Goal: Information Seeking & Learning: Stay updated

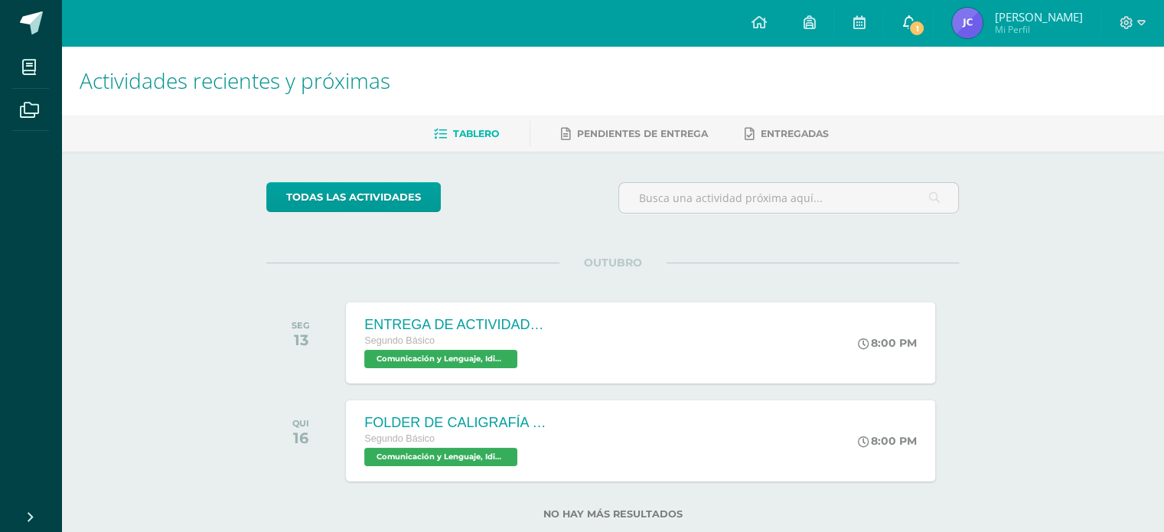
click at [924, 22] on span "1" at bounding box center [916, 28] width 17 height 17
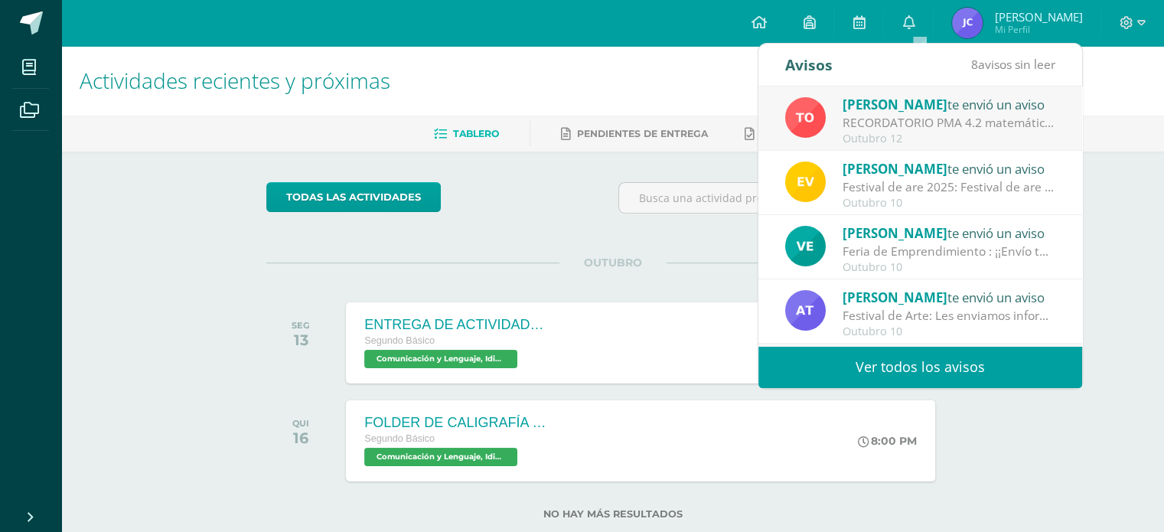
click at [936, 118] on div "RECORDATORIO PMA 4.2 matemática: Buenos días estudiantes de 2do básico. Les rec…" at bounding box center [948, 123] width 213 height 18
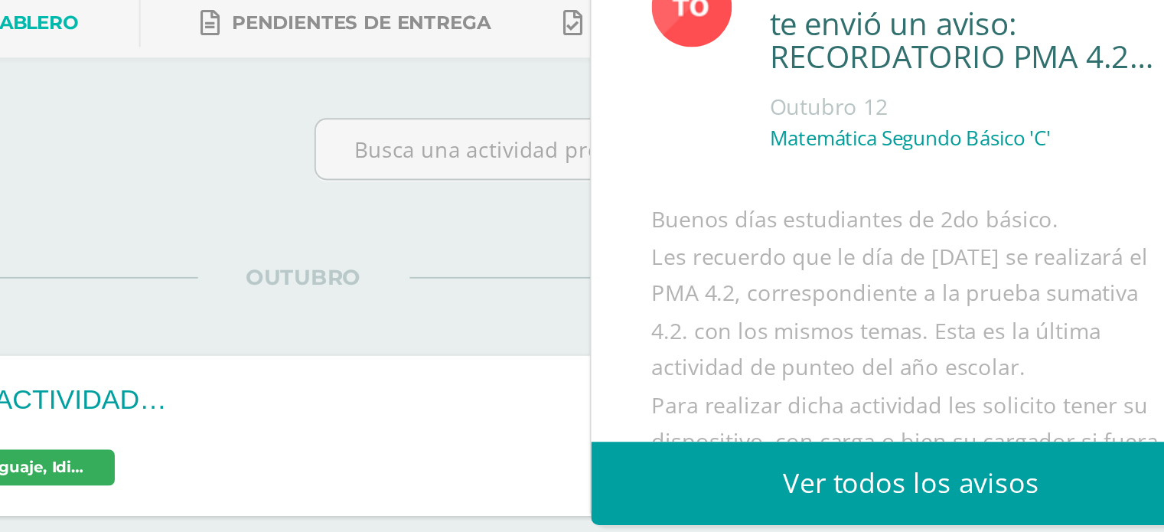
click at [878, 196] on p "Matemática Segundo Básico 'C'" at bounding box center [920, 192] width 142 height 13
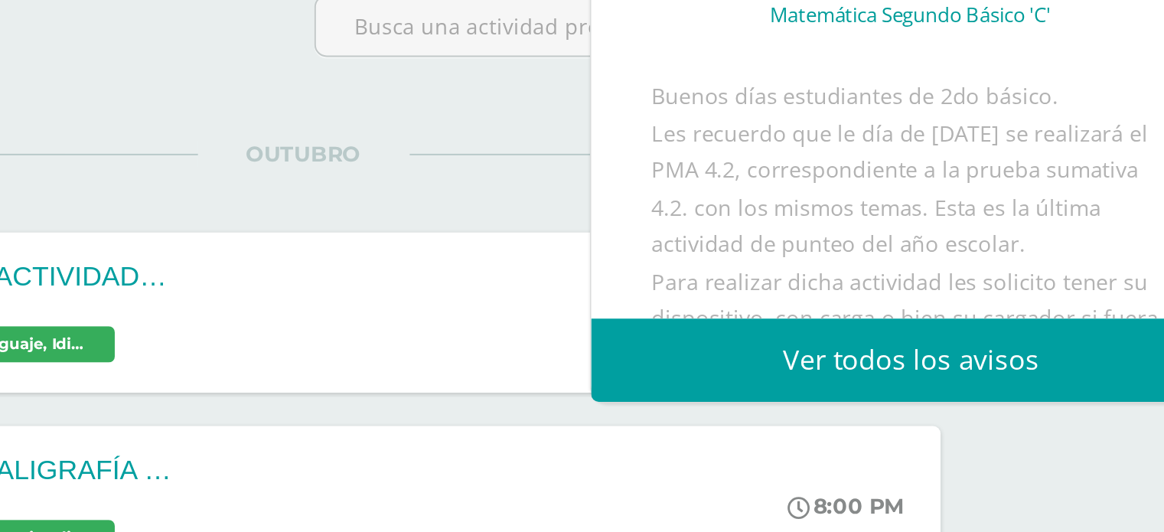
click at [1002, 370] on link "Ver todos los avisos" at bounding box center [920, 367] width 324 height 42
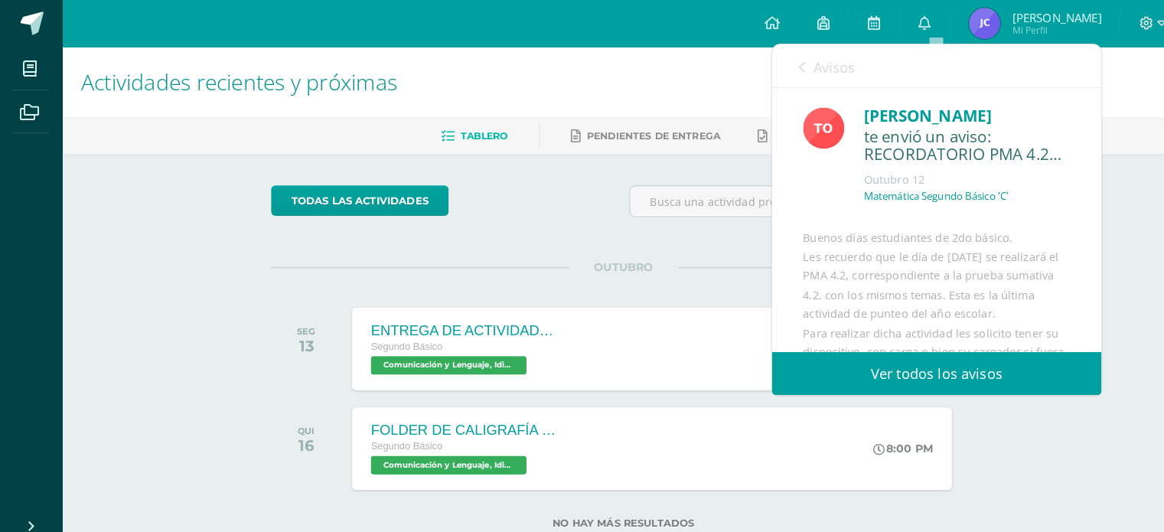
click at [1002, 355] on link "Ver todos los avisos" at bounding box center [920, 367] width 324 height 42
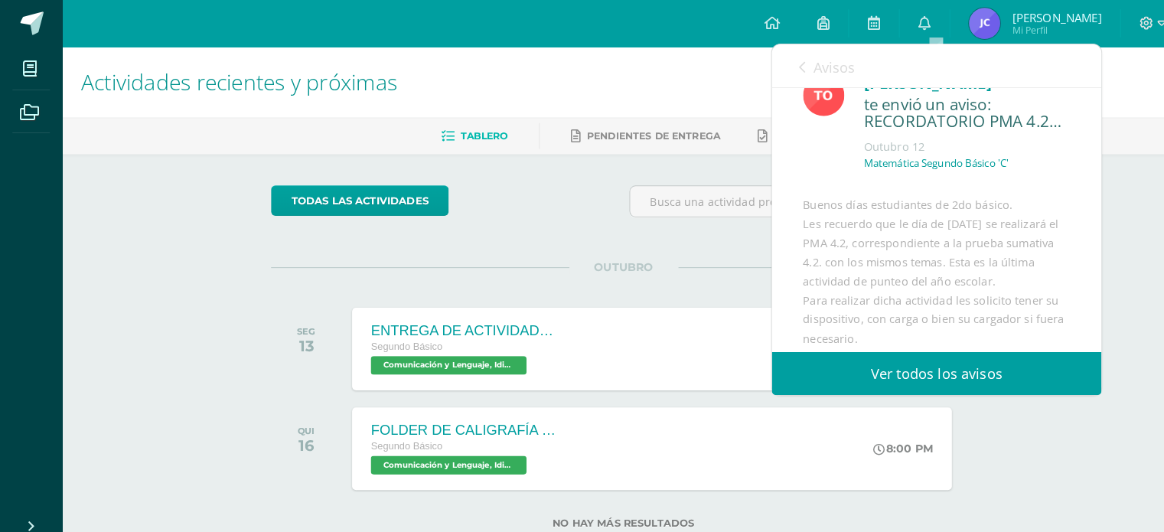
scroll to position [37, 0]
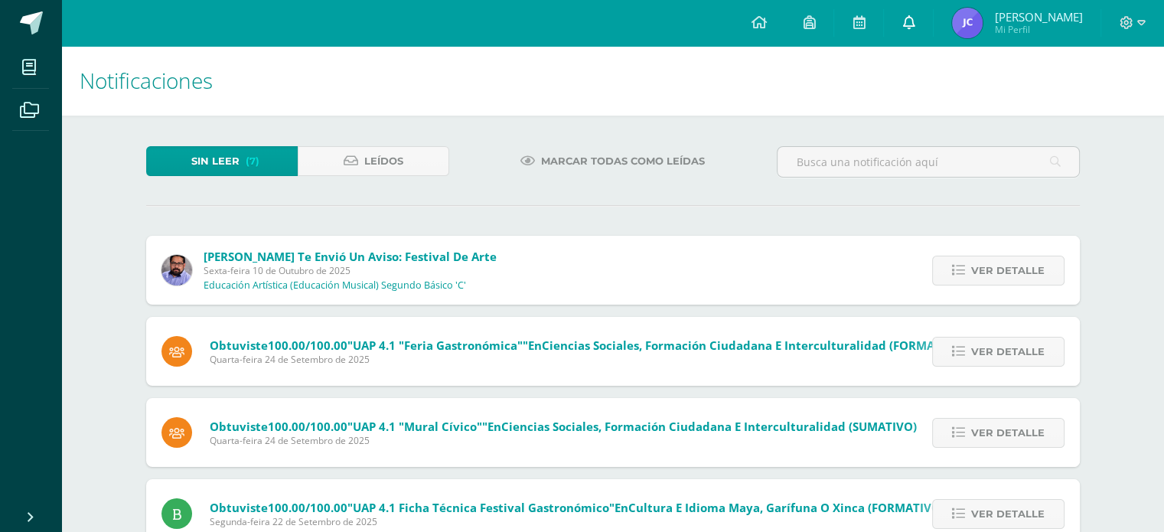
click at [930, 15] on link at bounding box center [908, 23] width 49 height 46
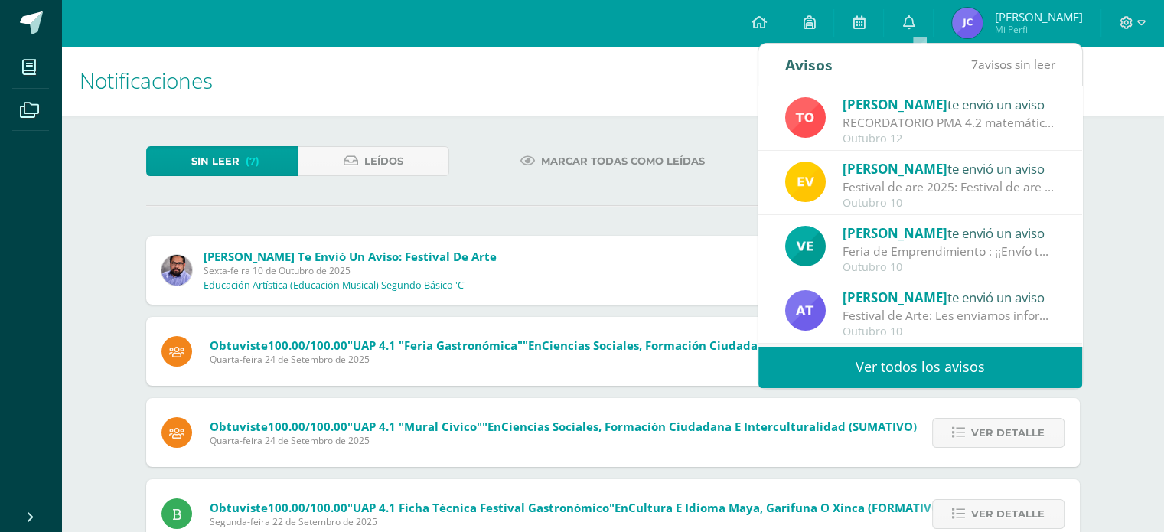
click at [963, 113] on div "Tulio Ovalle te envió un aviso" at bounding box center [948, 104] width 213 height 20
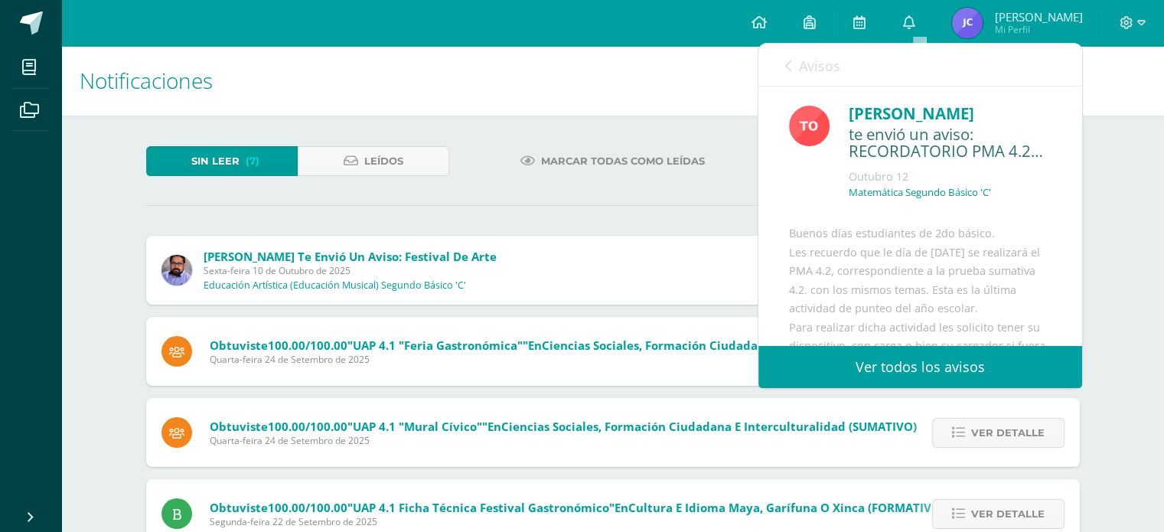
scroll to position [114, 0]
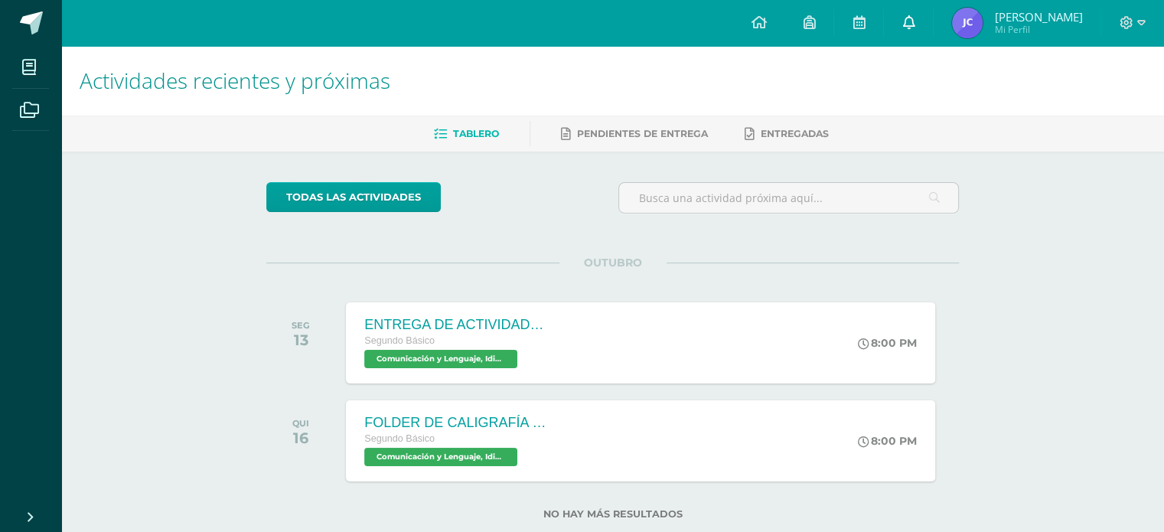
click at [914, 24] on icon at bounding box center [908, 22] width 12 height 14
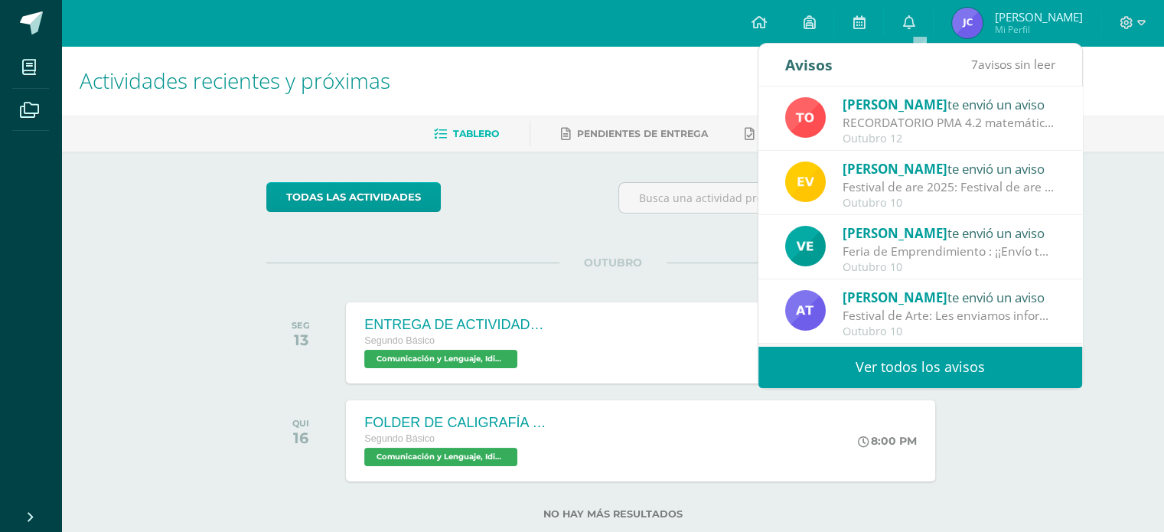
click at [965, 103] on div "Tulio Ovalle te envió un aviso" at bounding box center [948, 104] width 213 height 20
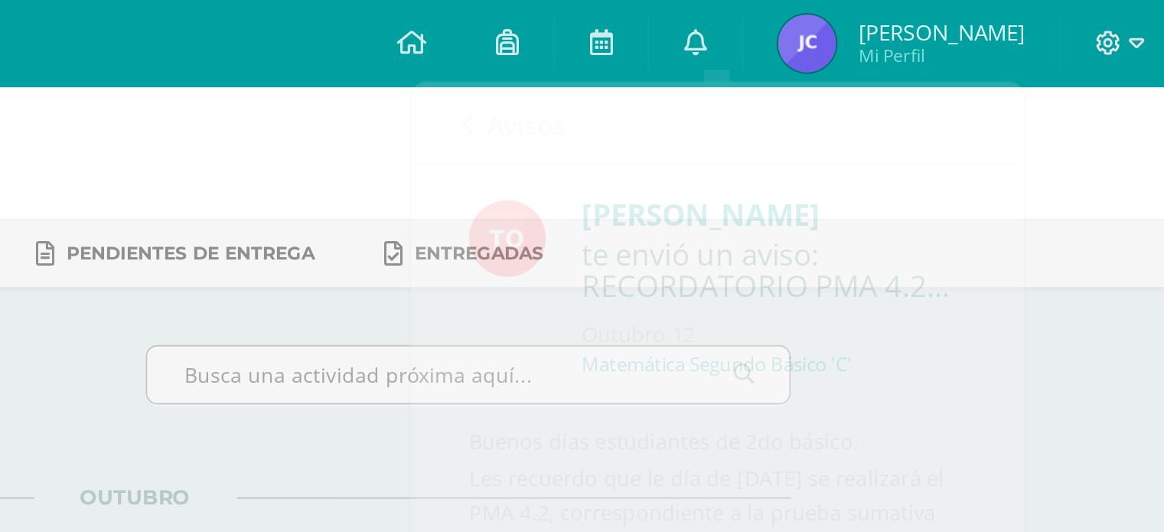
click at [1119, 165] on div "Actividades recientes y próximas Tablero Pendientes de entrega Entregadas todas…" at bounding box center [612, 307] width 1103 height 523
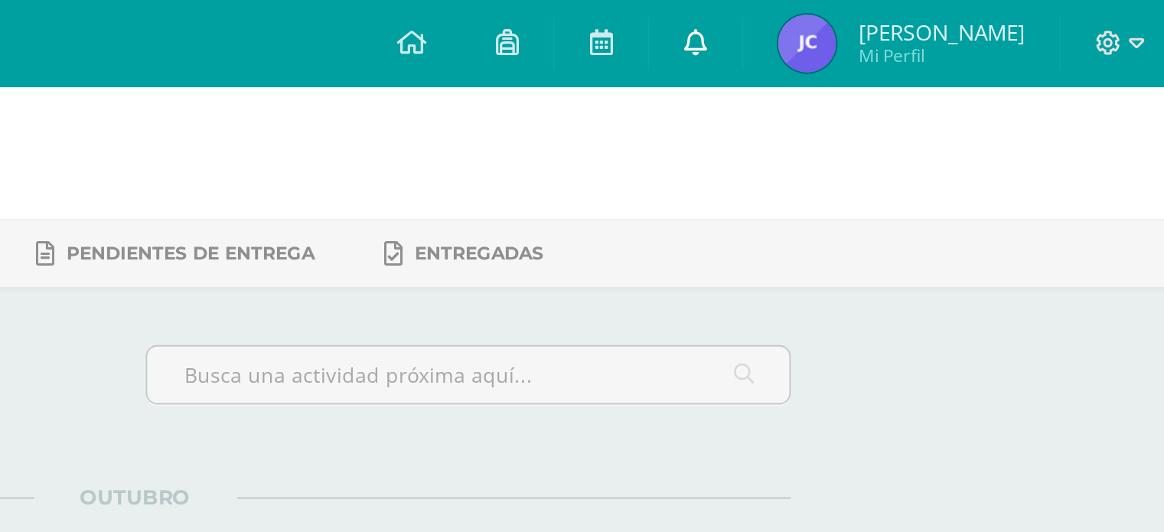
click at [914, 24] on icon at bounding box center [908, 22] width 12 height 14
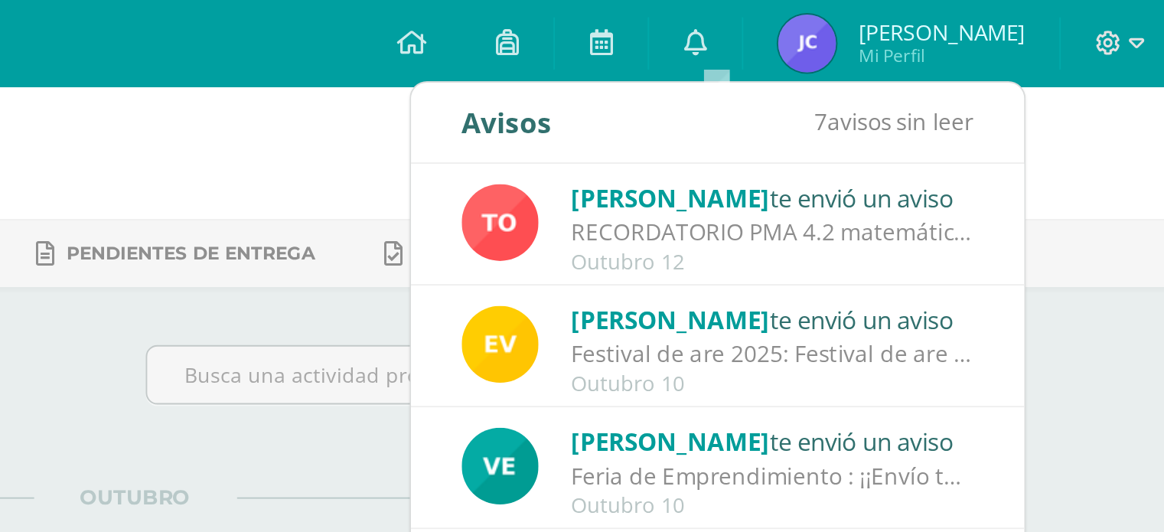
click at [933, 174] on div "Elisa Villagrán te envió un aviso" at bounding box center [948, 168] width 213 height 20
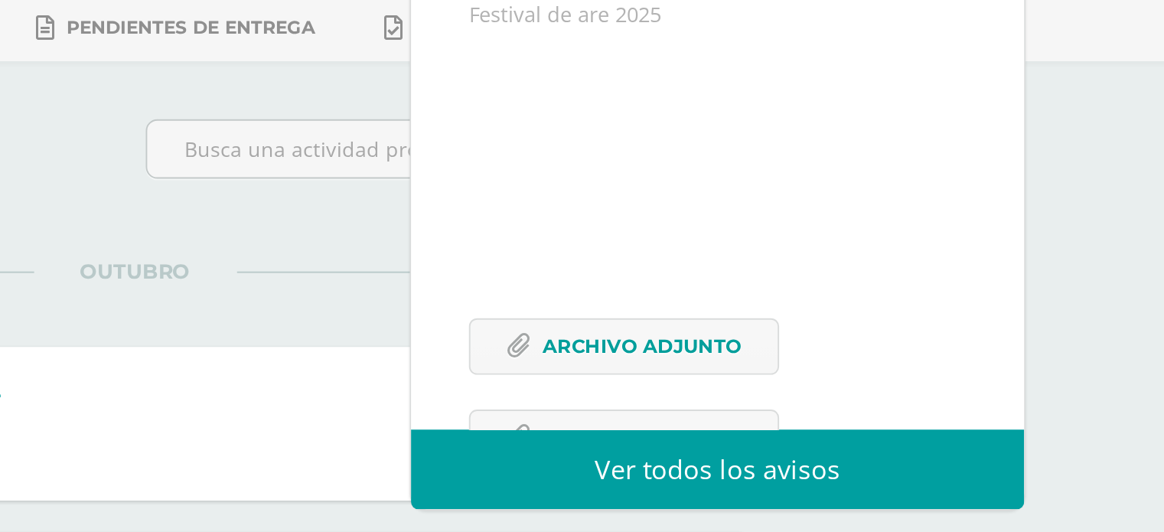
scroll to position [191, 0]
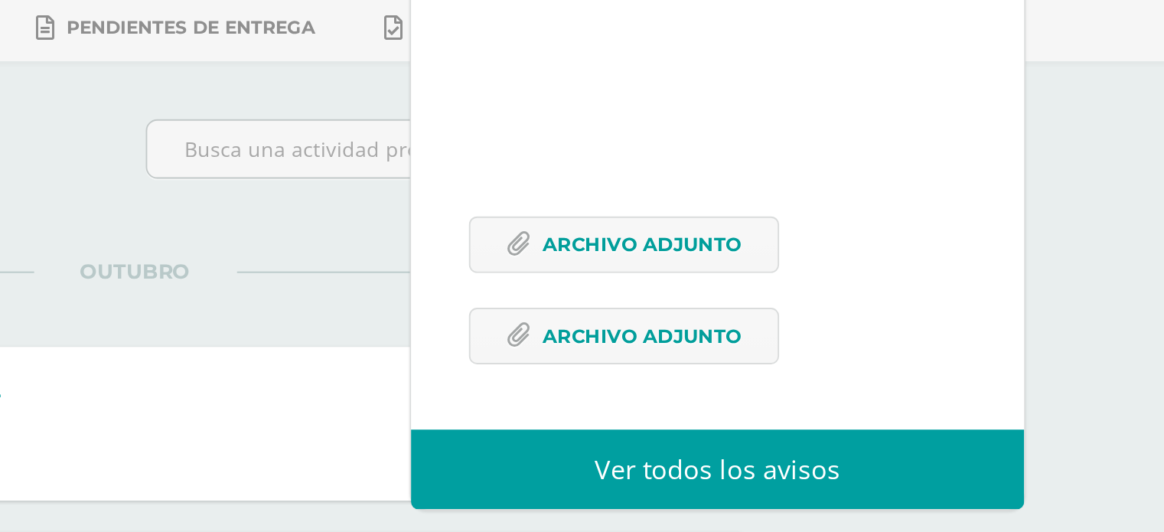
click at [1119, 228] on div "Actividades recientes y próximas Tablero Pendientes de entrega Entregadas todas…" at bounding box center [612, 307] width 1103 height 523
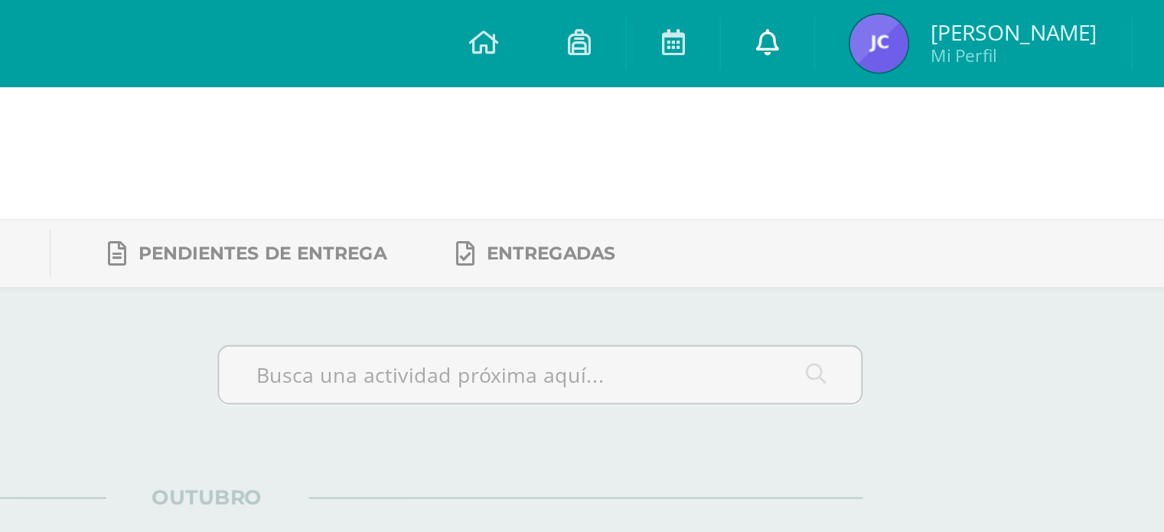
click at [914, 20] on icon at bounding box center [908, 22] width 12 height 14
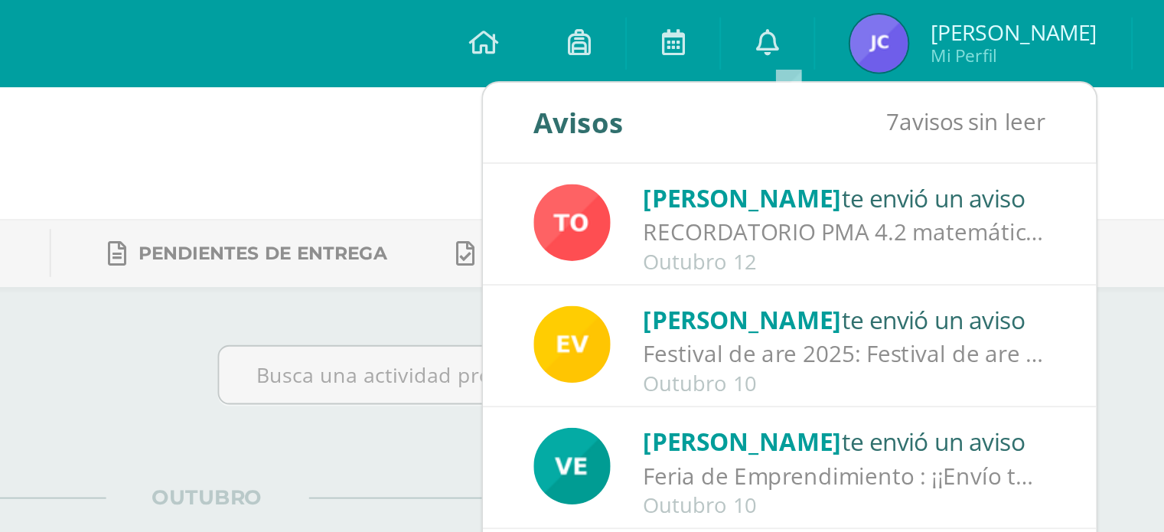
click at [926, 240] on div "Velvet Lara te envió un aviso" at bounding box center [948, 233] width 213 height 20
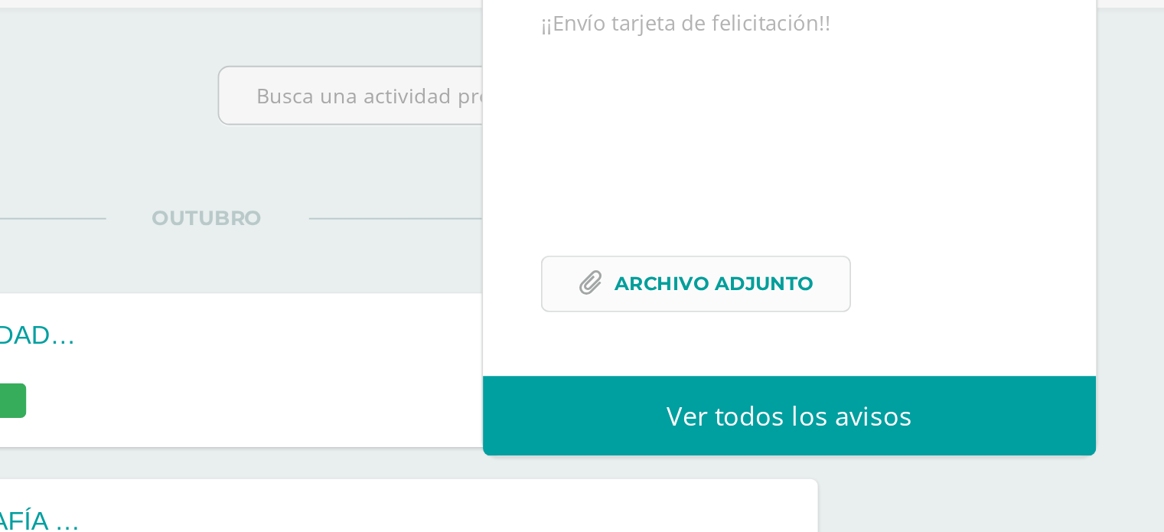
click at [864, 292] on span "Archivo Adjunto" at bounding box center [880, 297] width 105 height 28
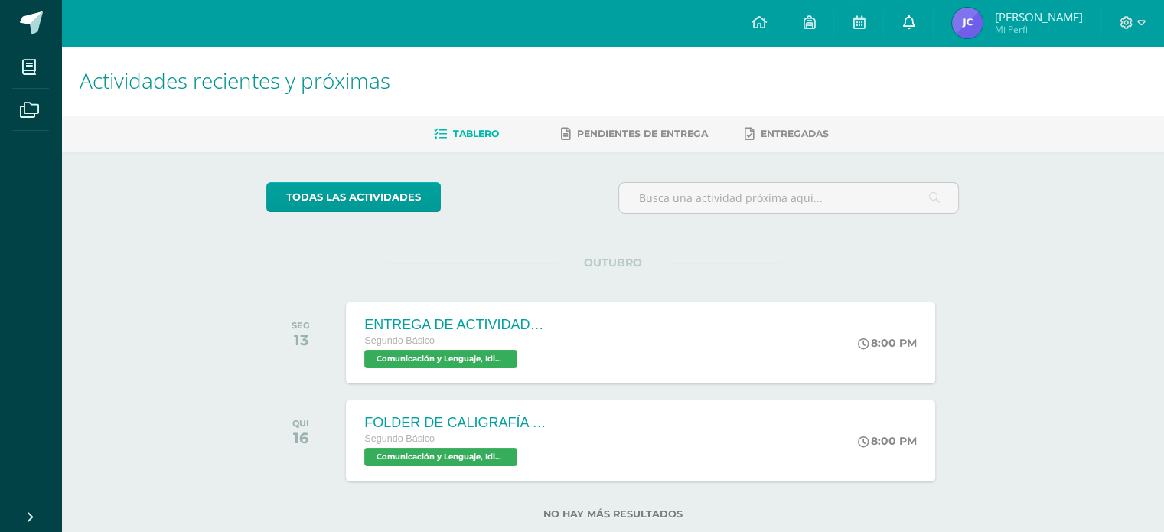
click at [914, 18] on icon at bounding box center [908, 22] width 12 height 14
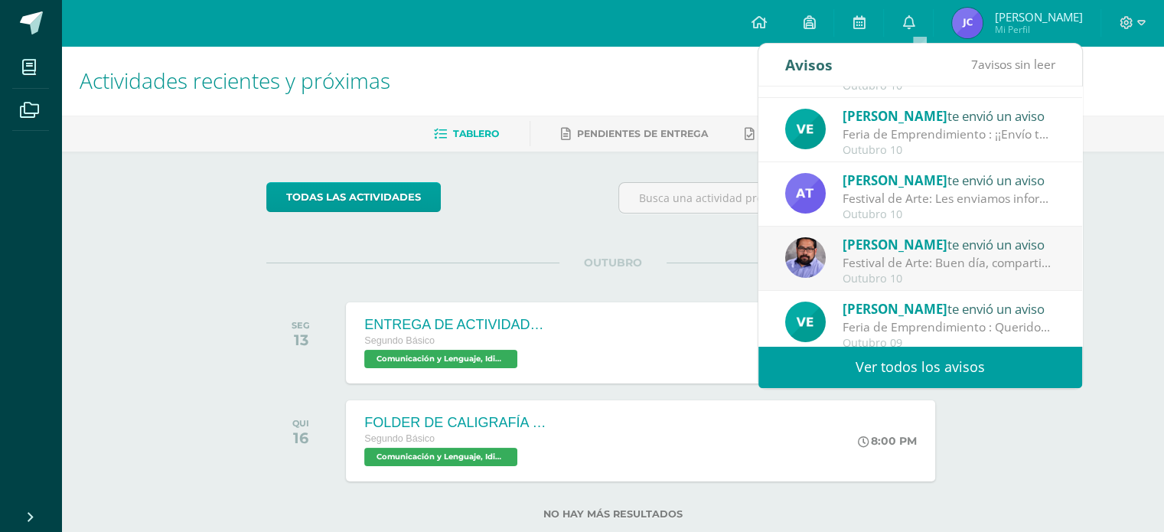
scroll to position [122, 0]
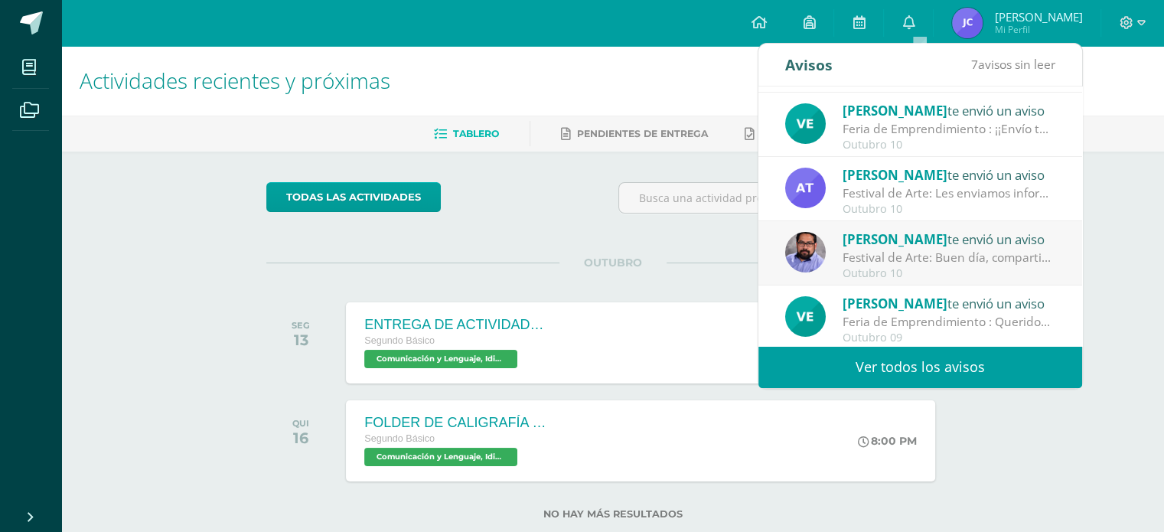
click at [927, 187] on div "Festival de Arte: Les enviamos información importante para el festival de Arte" at bounding box center [948, 193] width 213 height 18
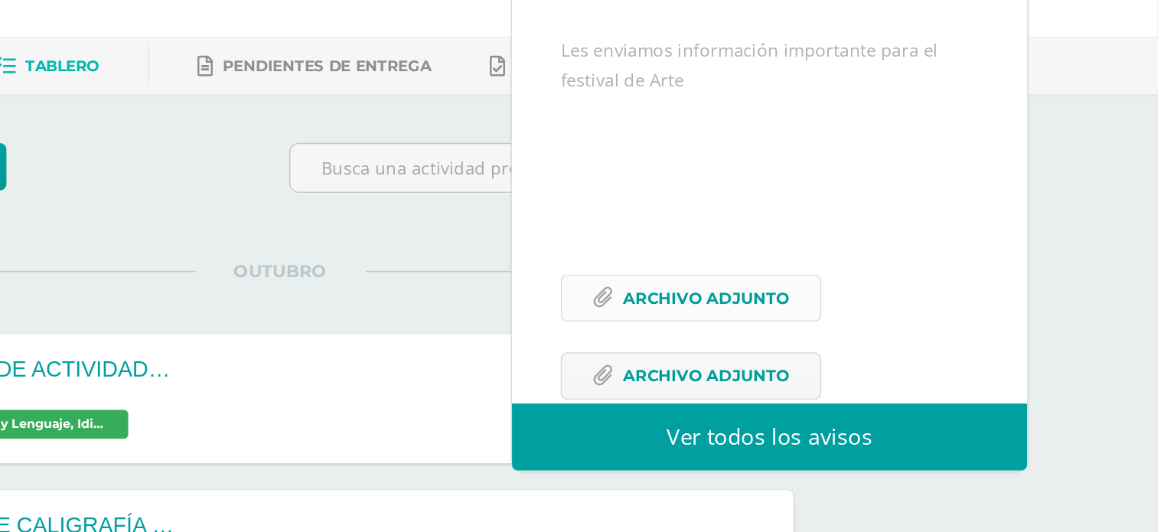
click at [919, 294] on span "Archivo Adjunto" at bounding box center [880, 280] width 105 height 28
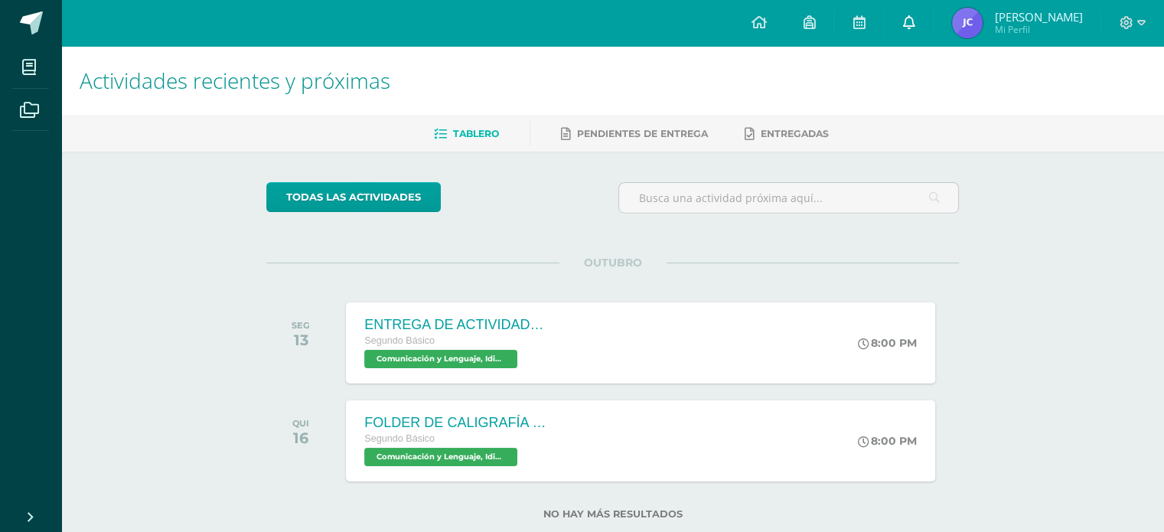
click at [914, 24] on icon at bounding box center [908, 22] width 12 height 14
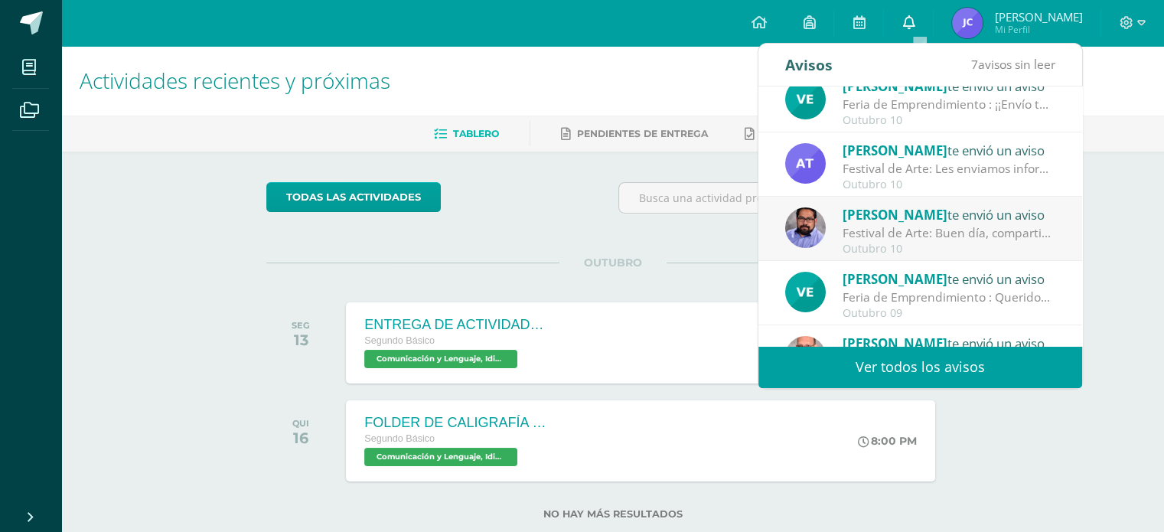
scroll to position [147, 0]
click at [920, 234] on div "Festival de Arte: Buen día, compartimos información importante sobre nuestro fe…" at bounding box center [948, 233] width 213 height 18
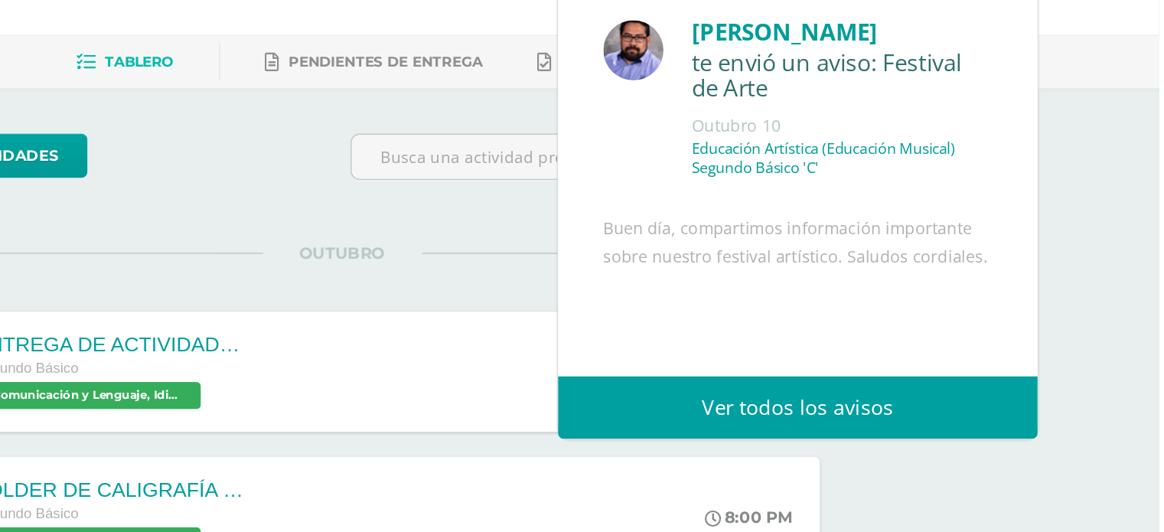
scroll to position [0, 0]
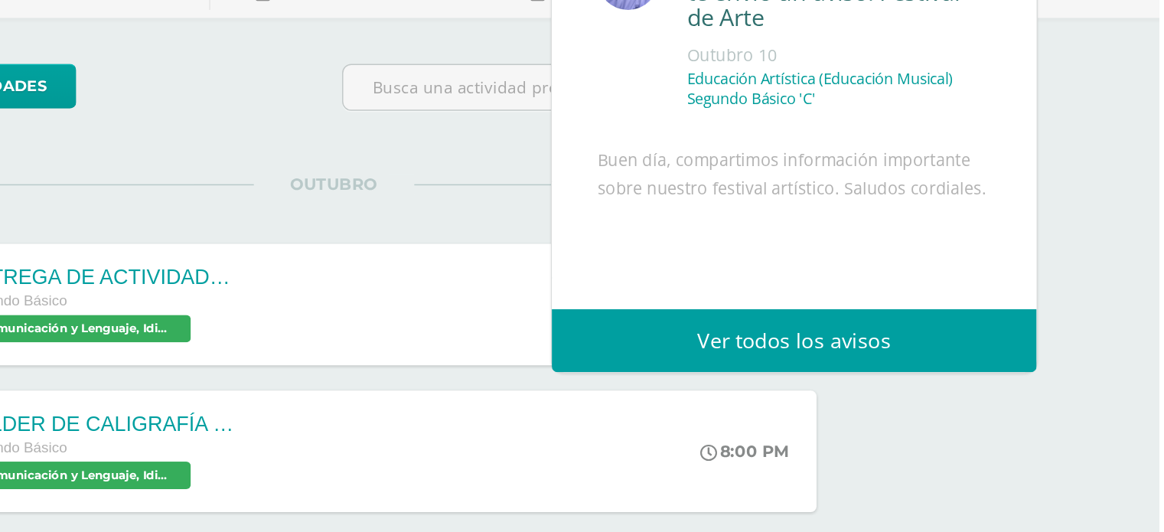
click at [1062, 331] on div "Edgar De te envió un aviso: Festival de Arte Outubro 10 Educación Artística (Ed…" at bounding box center [920, 292] width 324 height 413
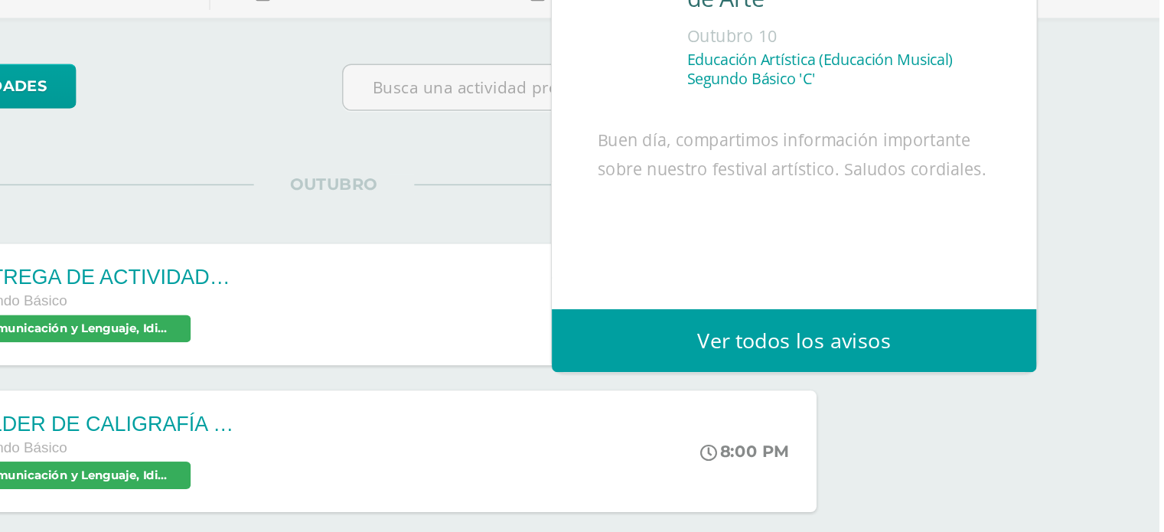
click at [1071, 346] on link "Ver todos los avisos" at bounding box center [920, 367] width 324 height 42
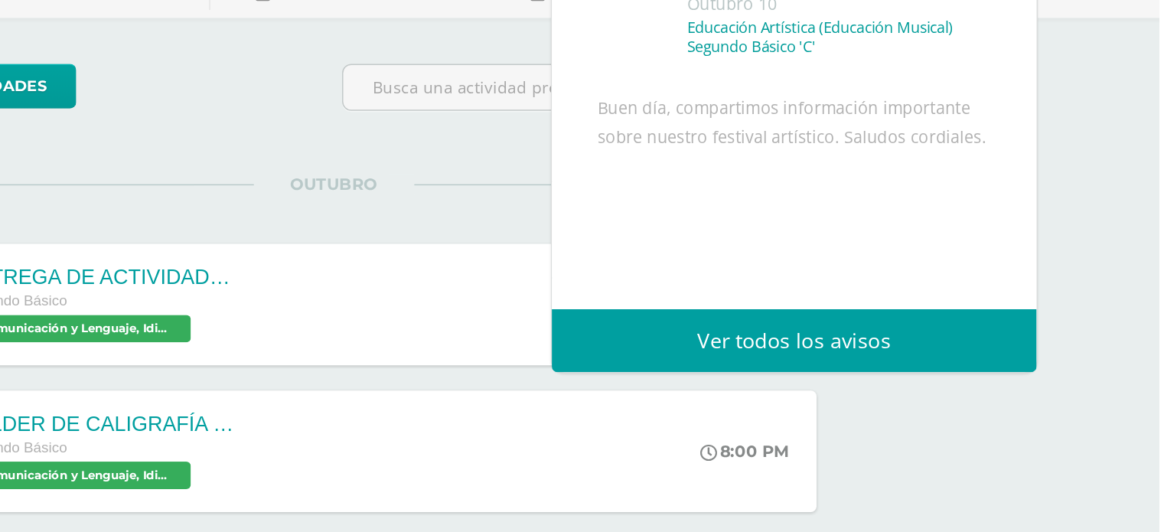
click at [1068, 349] on link "Ver todos los avisos" at bounding box center [920, 367] width 324 height 42
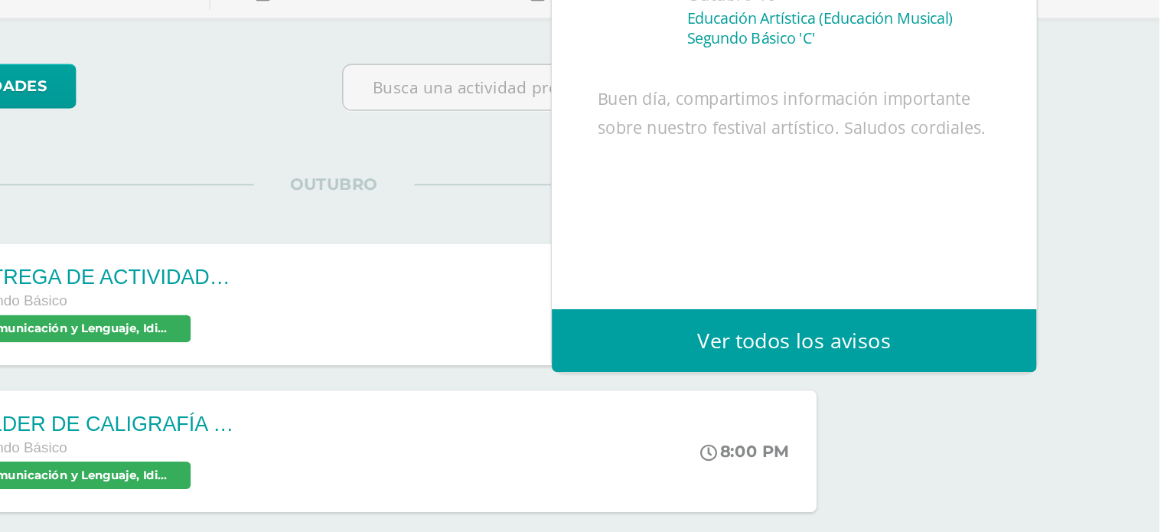
click at [1067, 345] on div "Edgar De te envió un aviso: Festival de Arte Outubro 10 Educación Artística (Ed…" at bounding box center [920, 252] width 324 height 413
click at [1068, 345] on div "Edgar De te envió un aviso: Festival de Arte Outubro 10 Educación Artística (Ed…" at bounding box center [920, 252] width 324 height 413
click at [1068, 348] on link "Ver todos los avisos" at bounding box center [920, 367] width 324 height 42
click at [1063, 346] on link "Ver todos los avisos" at bounding box center [920, 367] width 324 height 42
click at [1067, 327] on div "Edgar De te envió un aviso: Festival de Arte Outubro 10 Educación Artística (Ed…" at bounding box center [920, 252] width 324 height 413
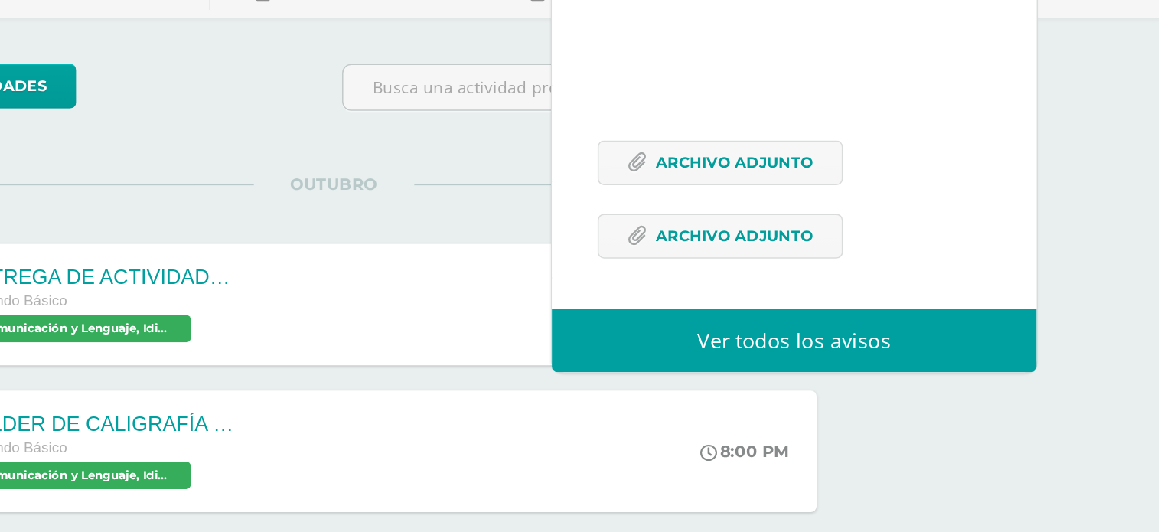
scroll to position [210, 0]
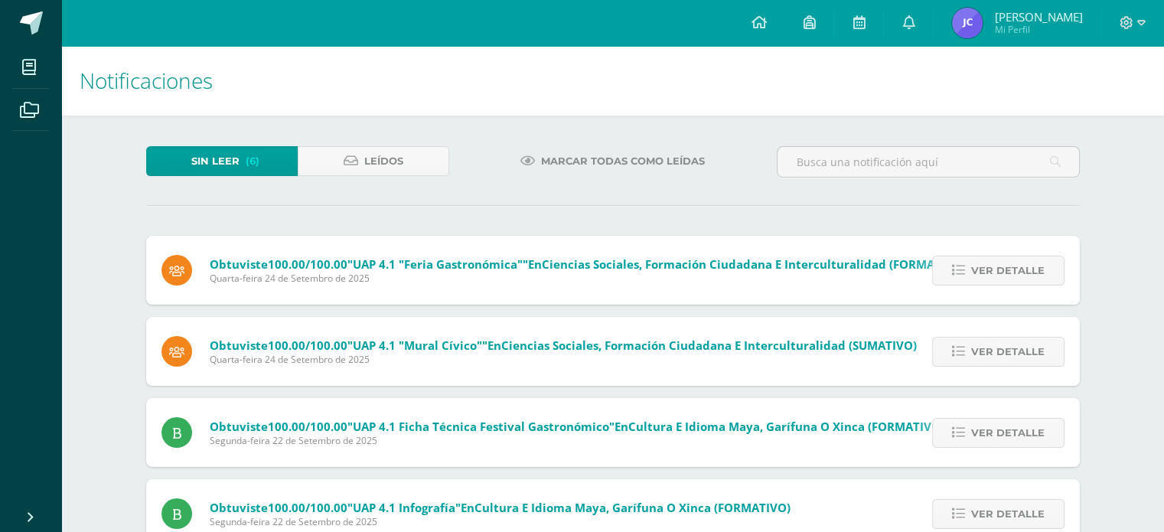
click at [686, 148] on span "Marcar todas como leídas" at bounding box center [623, 161] width 164 height 28
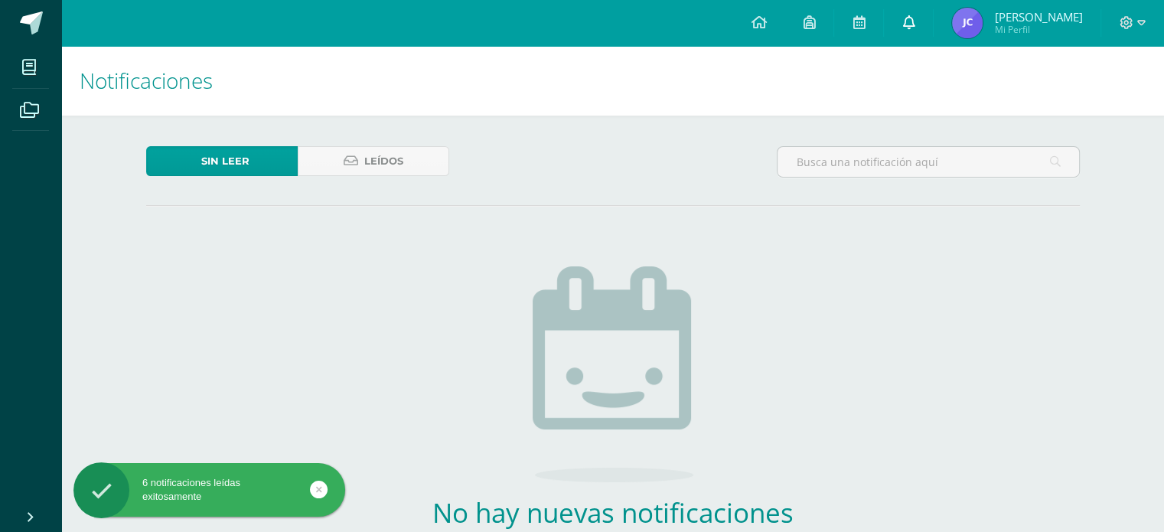
click at [903, 25] on link at bounding box center [908, 23] width 49 height 46
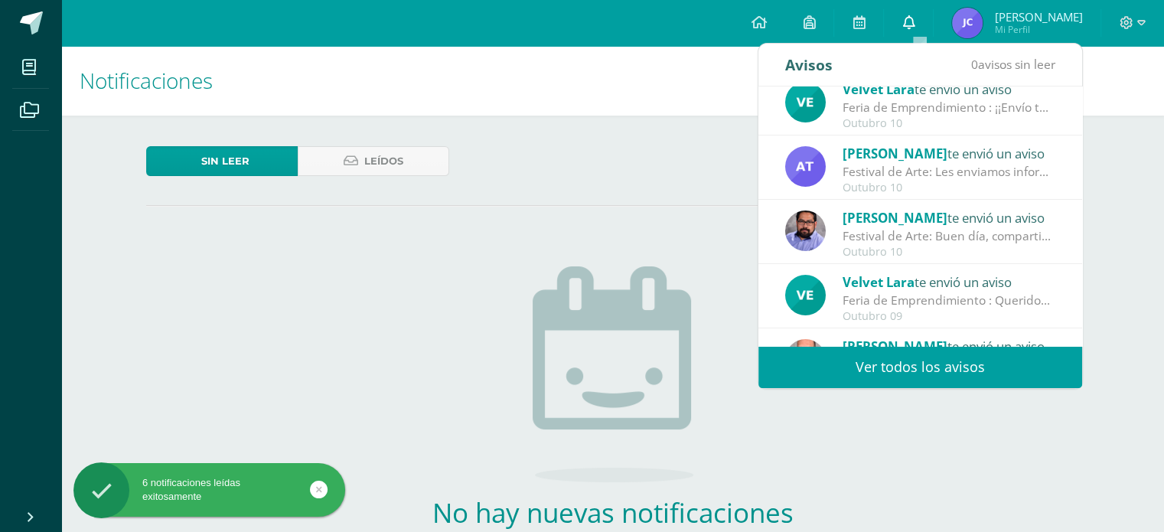
scroll to position [139, 0]
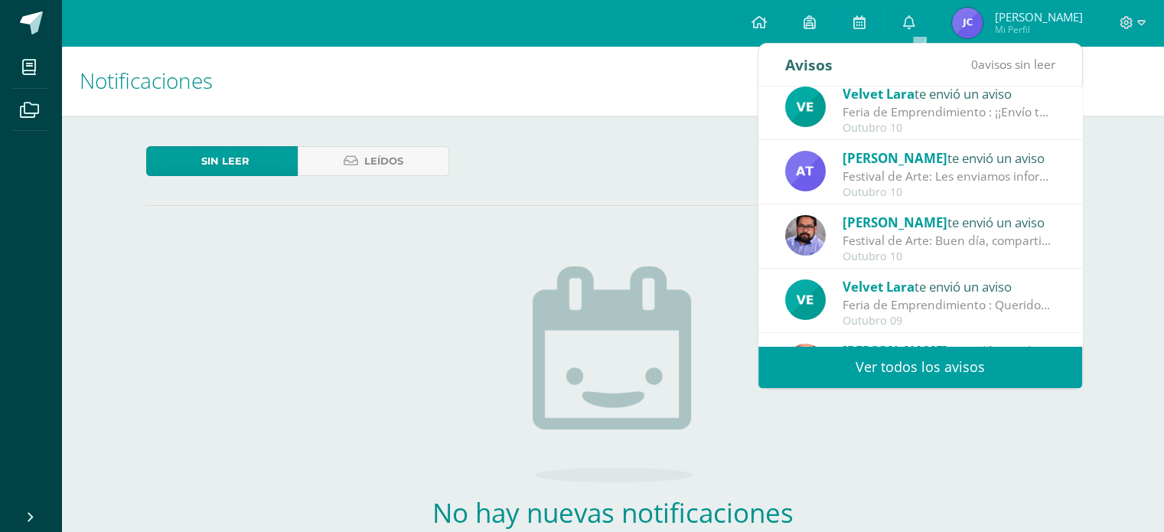
click at [854, 233] on div "Festival de Arte: Buen día, compartimos información importante sobre nuestro fe…" at bounding box center [948, 241] width 213 height 18
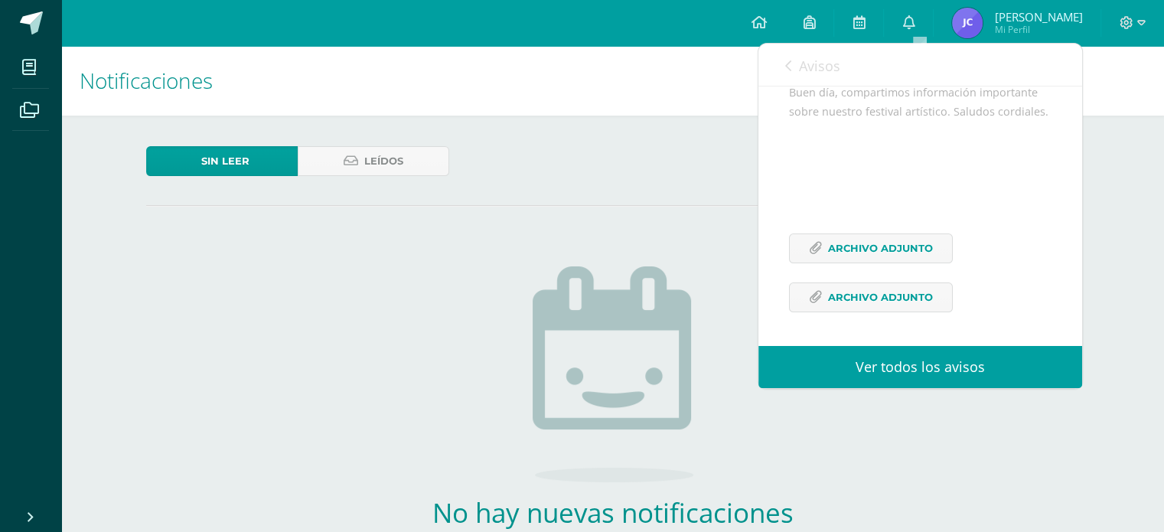
scroll to position [210, 0]
click at [828, 241] on span "Archivo Adjunto" at bounding box center [880, 248] width 105 height 28
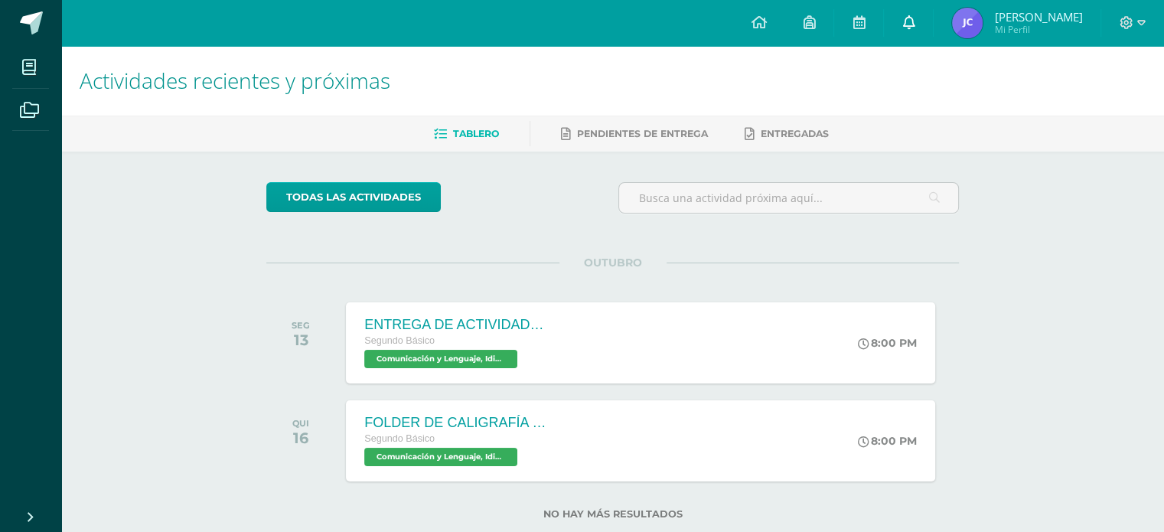
click at [914, 18] on icon at bounding box center [908, 22] width 12 height 14
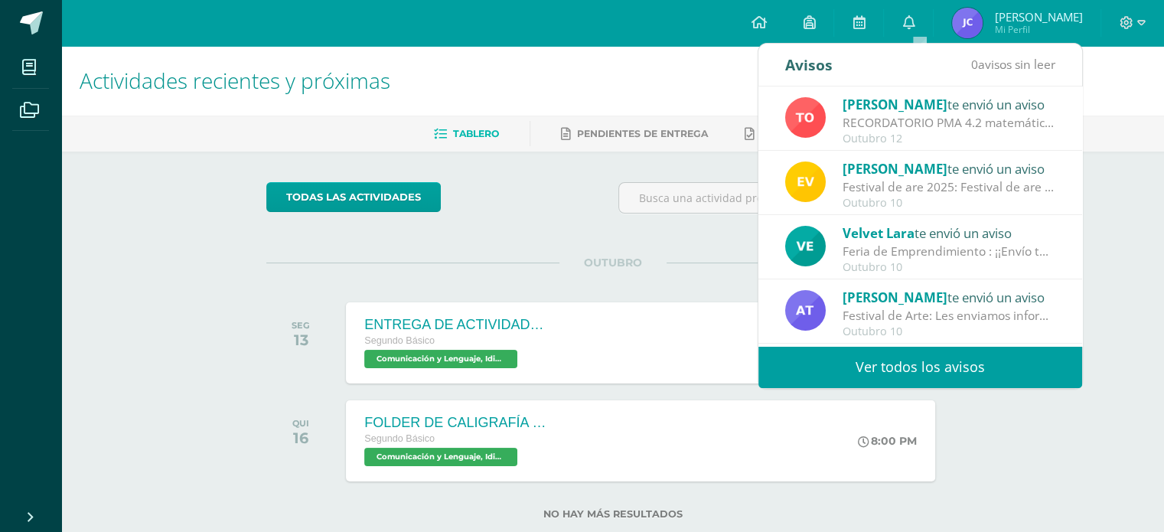
click at [950, 302] on div "Amparo Toledo te envió un aviso" at bounding box center [948, 297] width 213 height 20
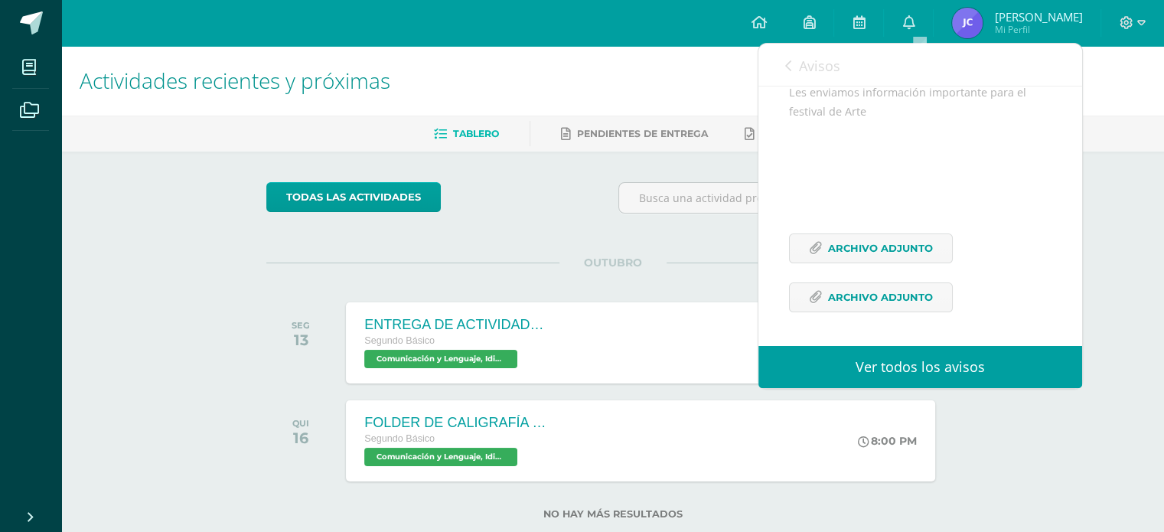
scroll to position [191, 0]
click at [911, 292] on span "Archivo Adjunto" at bounding box center [880, 297] width 105 height 28
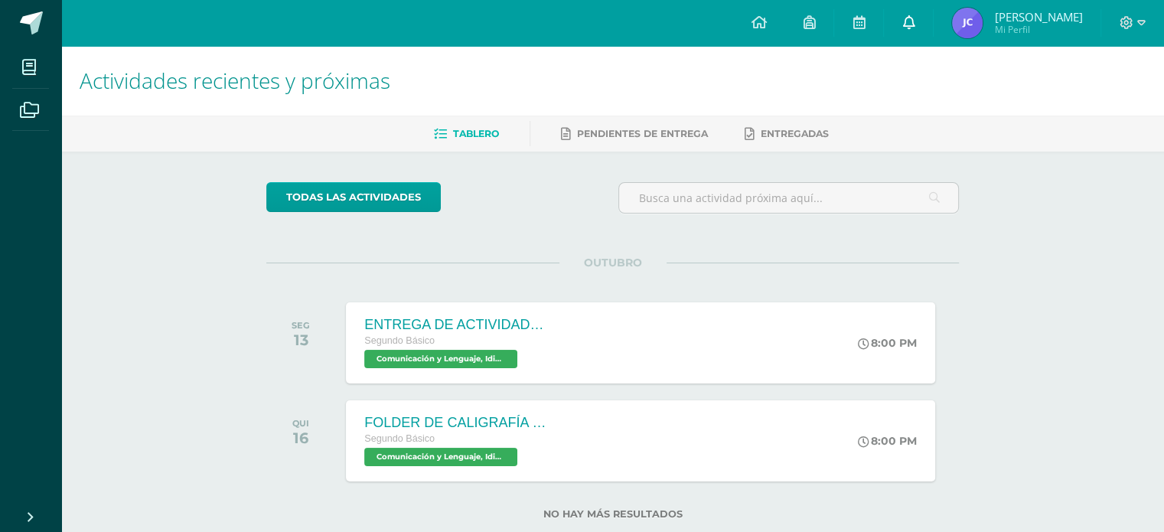
click at [914, 15] on icon at bounding box center [908, 22] width 12 height 14
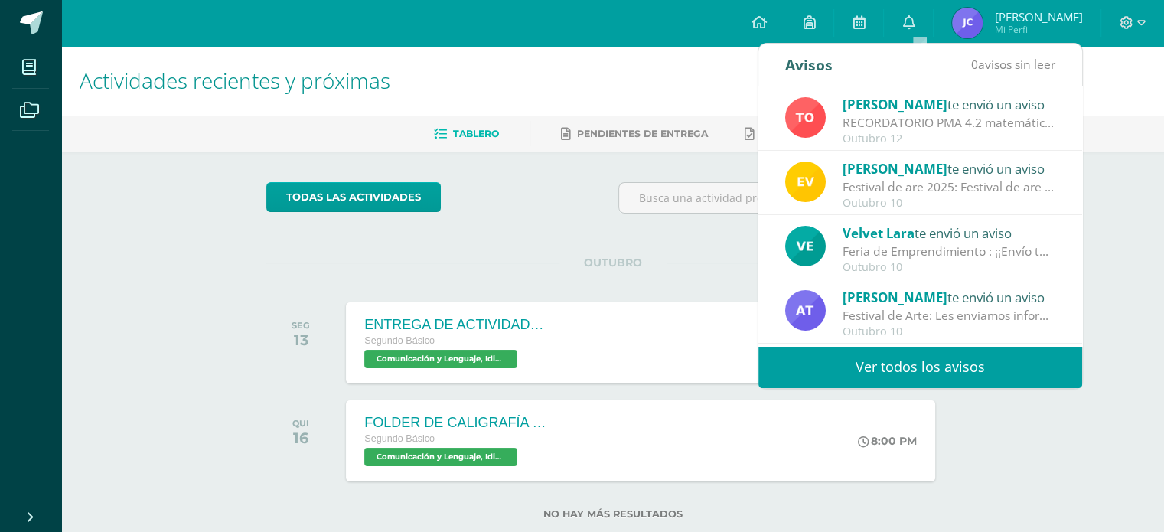
click at [940, 121] on div "RECORDATORIO PMA 4.2 matemática: Buenos días estudiantes de 2do básico. Les rec…" at bounding box center [948, 123] width 213 height 18
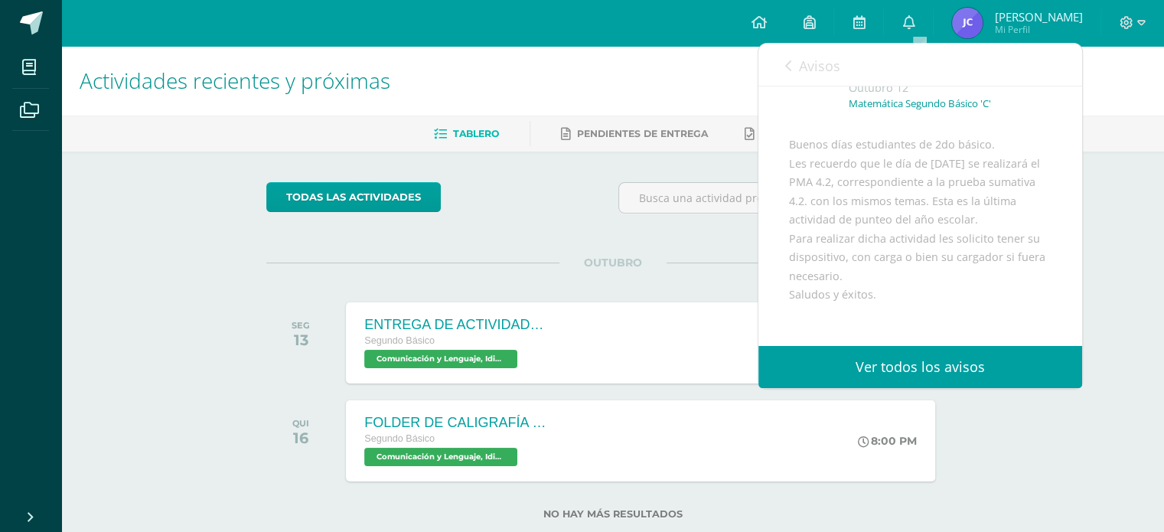
scroll to position [58, 0]
